Goal: Task Accomplishment & Management: Use online tool/utility

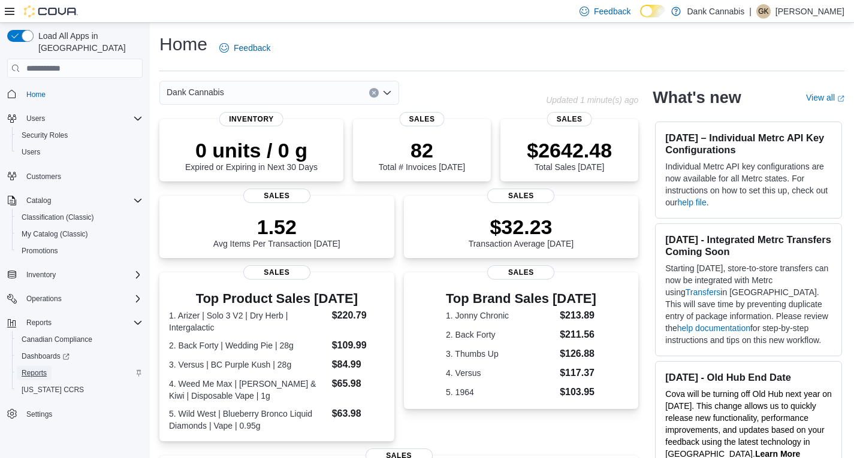
click at [39, 369] on span "Reports" at bounding box center [34, 374] width 25 height 10
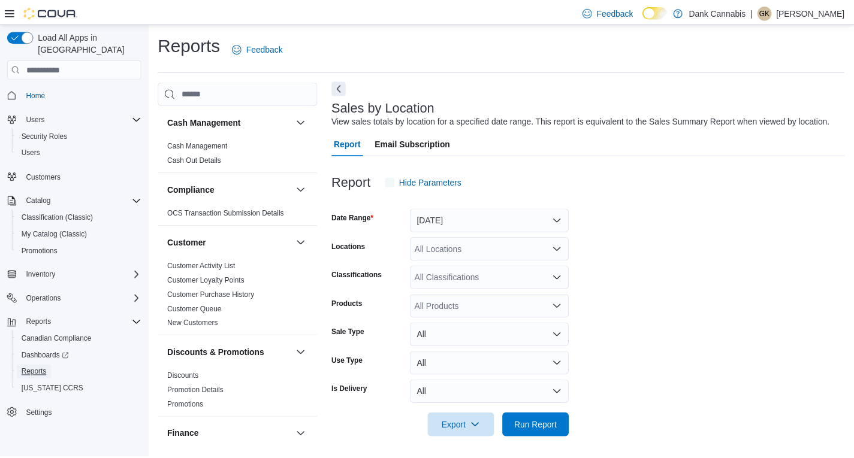
scroll to position [4, 0]
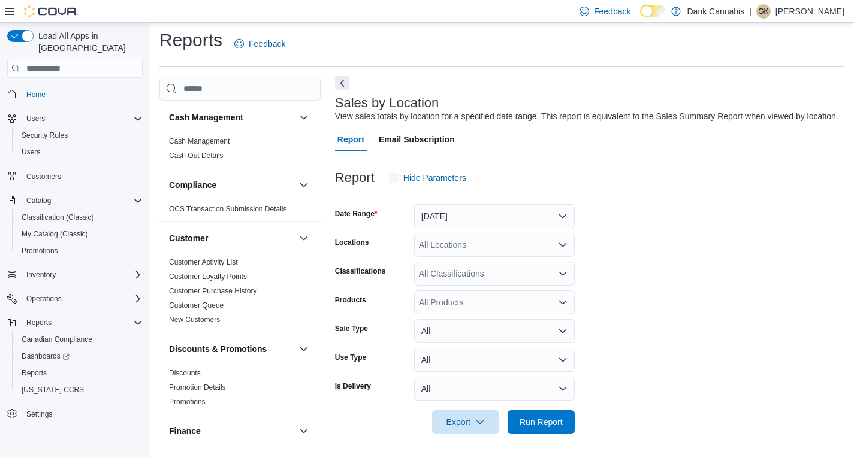
click at [342, 89] on button "Next" at bounding box center [342, 83] width 14 height 14
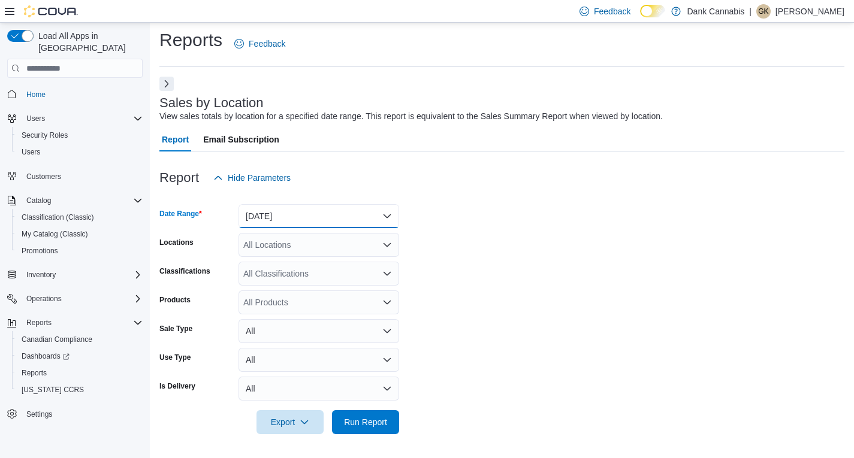
drag, startPoint x: 271, startPoint y: 217, endPoint x: 271, endPoint y: 225, distance: 8.4
click at [271, 218] on button "[DATE]" at bounding box center [319, 216] width 161 height 24
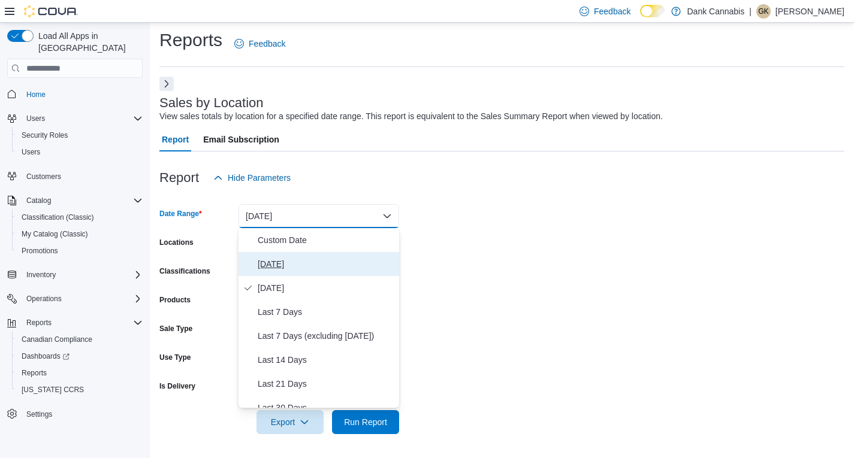
click at [270, 257] on span "[DATE]" at bounding box center [326, 264] width 137 height 14
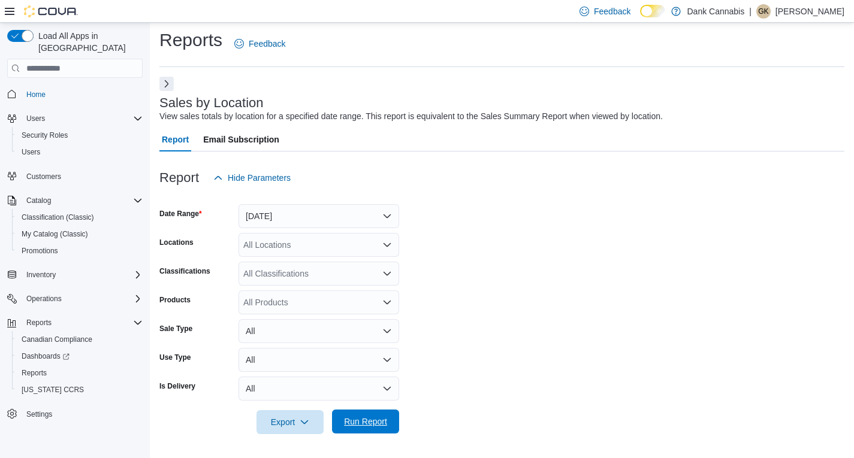
click at [364, 417] on span "Run Report" at bounding box center [365, 422] width 53 height 24
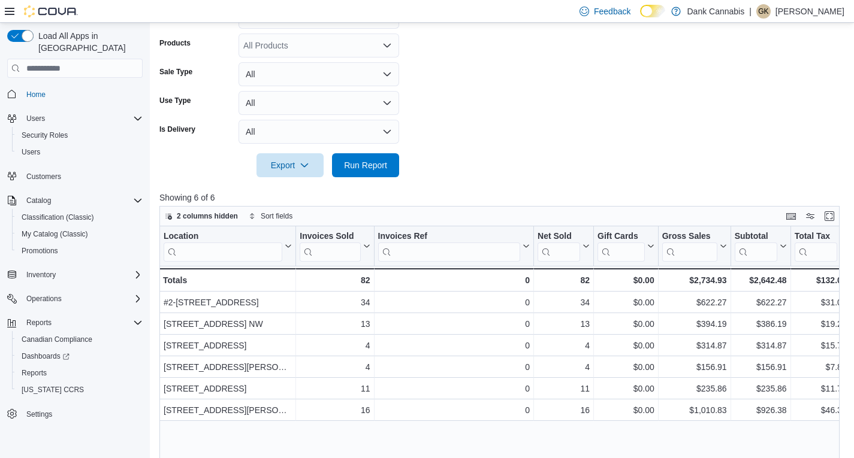
scroll to position [304, 0]
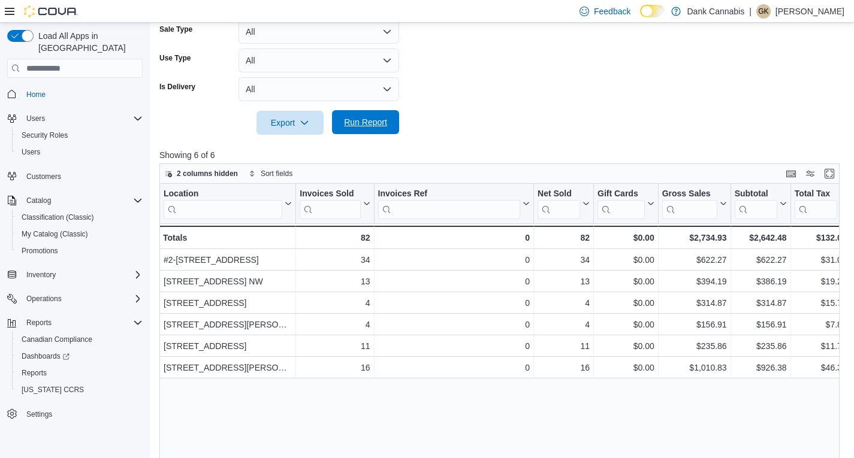
click at [372, 125] on span "Run Report" at bounding box center [365, 122] width 43 height 12
click at [372, 126] on span "Run Report" at bounding box center [365, 122] width 43 height 12
click at [370, 119] on span "Run Report" at bounding box center [365, 122] width 43 height 12
click at [360, 127] on span "Run Report" at bounding box center [365, 122] width 43 height 12
click at [374, 126] on span "Run Report" at bounding box center [365, 122] width 43 height 12
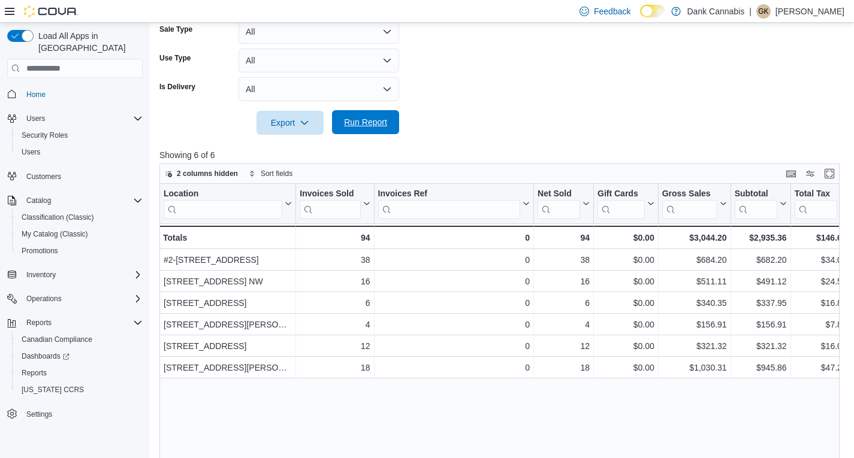
click at [366, 121] on span "Run Report" at bounding box center [365, 122] width 43 height 12
